Goal: Check status: Check status

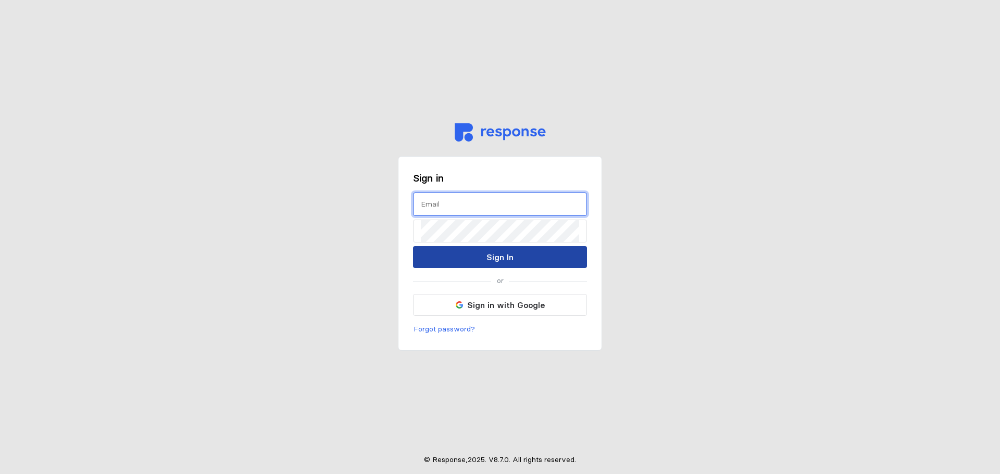
type input "[PERSON_NAME][EMAIL_ADDRESS][PERSON_NAME][DOMAIN_NAME]"
click at [480, 259] on button "Sign In" at bounding box center [500, 257] width 174 height 22
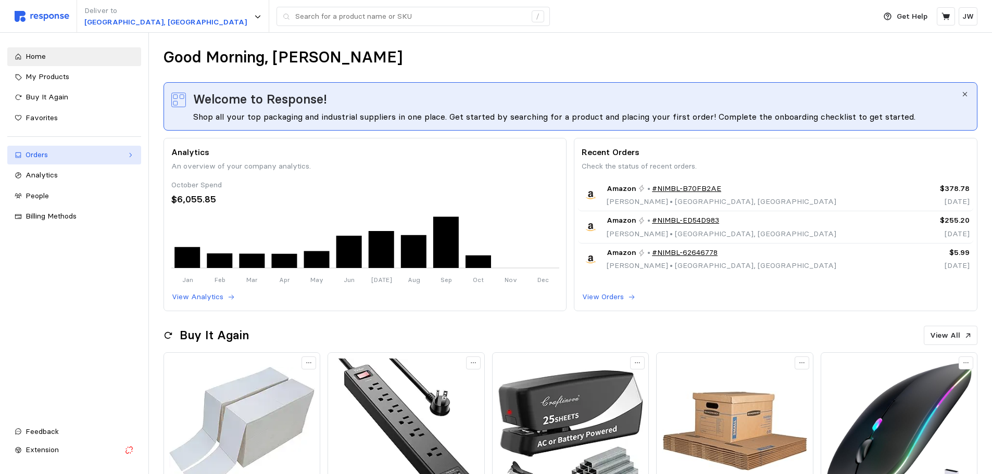
click at [97, 157] on div "Orders" at bounding box center [74, 154] width 97 height 11
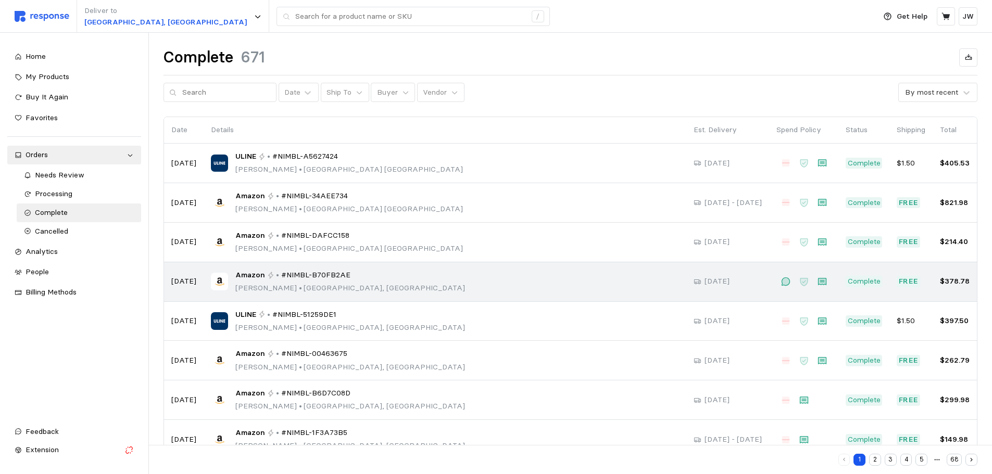
click at [414, 286] on div "Amazon • #NIMBL-B70FB2AE [PERSON_NAME] • [GEOGRAPHIC_DATA], [GEOGRAPHIC_DATA]" at bounding box center [445, 282] width 468 height 24
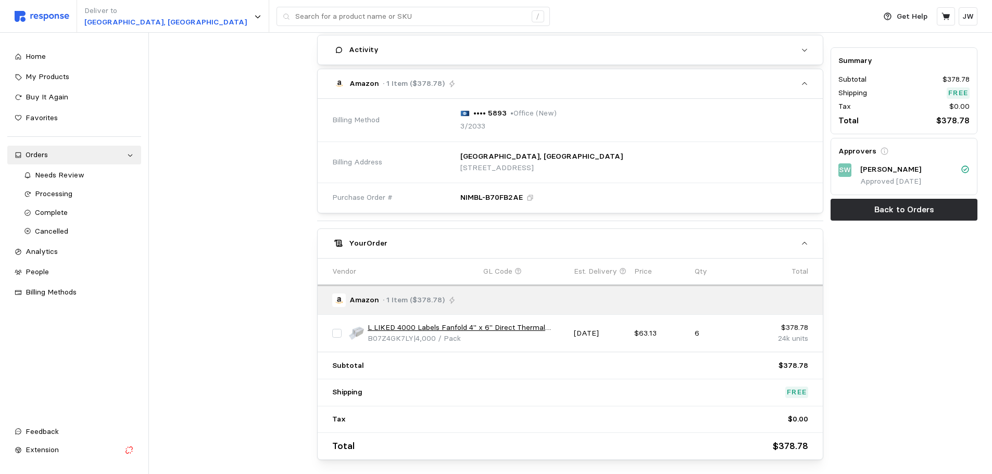
scroll to position [357, 0]
